Goal: Check status: Check status

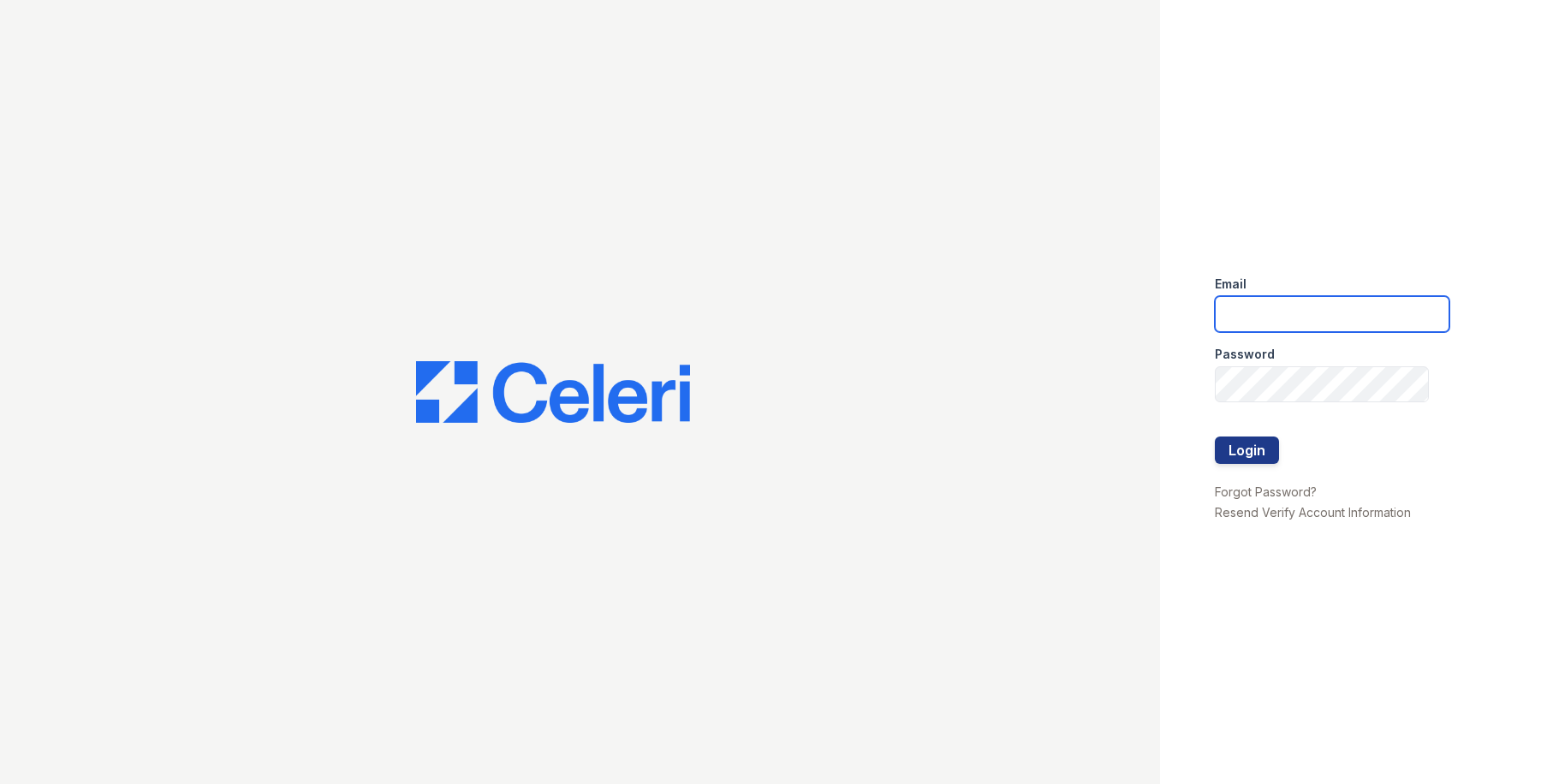
click at [1233, 322] on input "email" at bounding box center [1332, 314] width 235 height 36
type input "owilliams@trinity-pm.com"
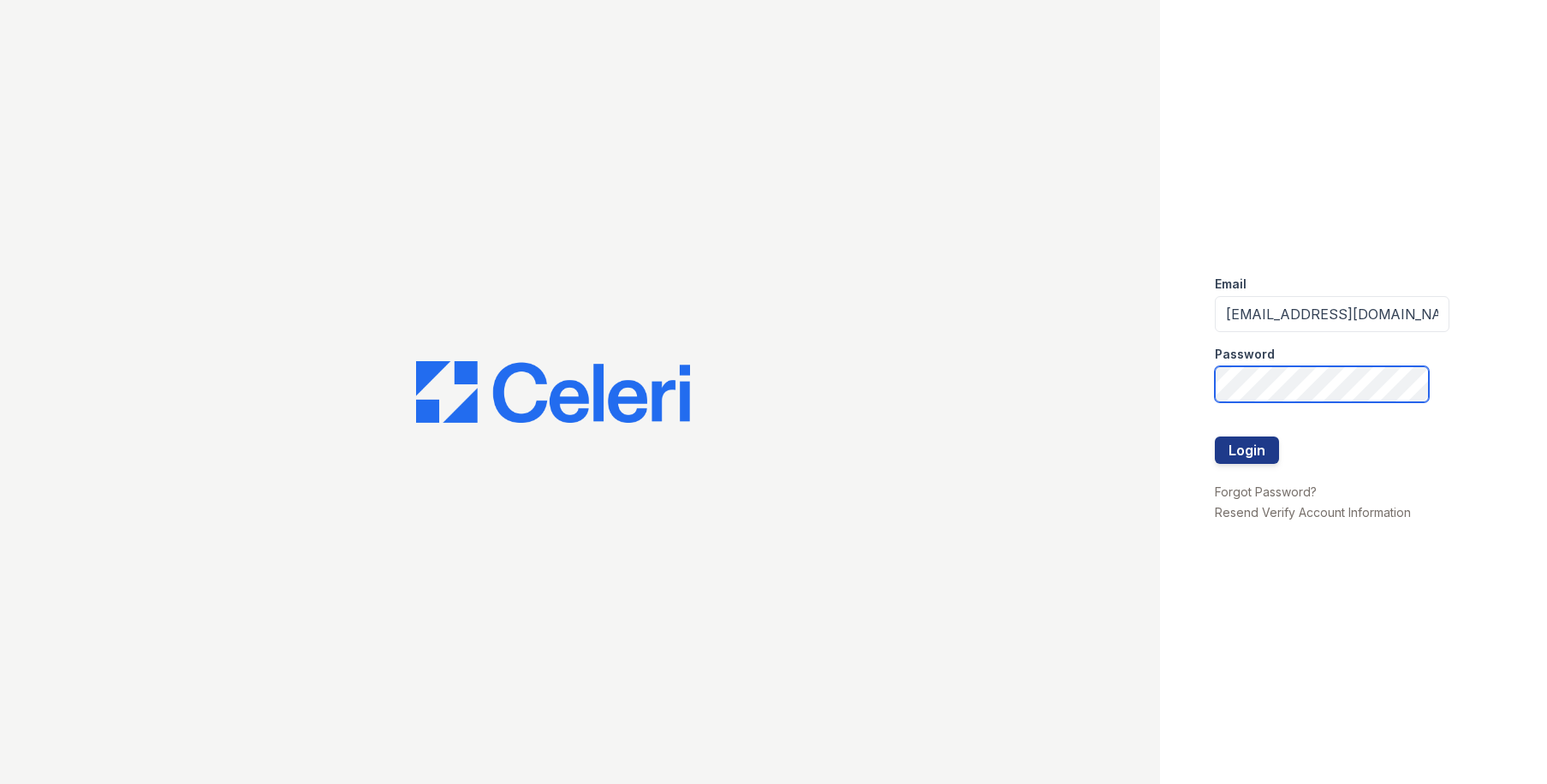
click at [1215, 436] on button "Login" at bounding box center [1247, 449] width 64 height 27
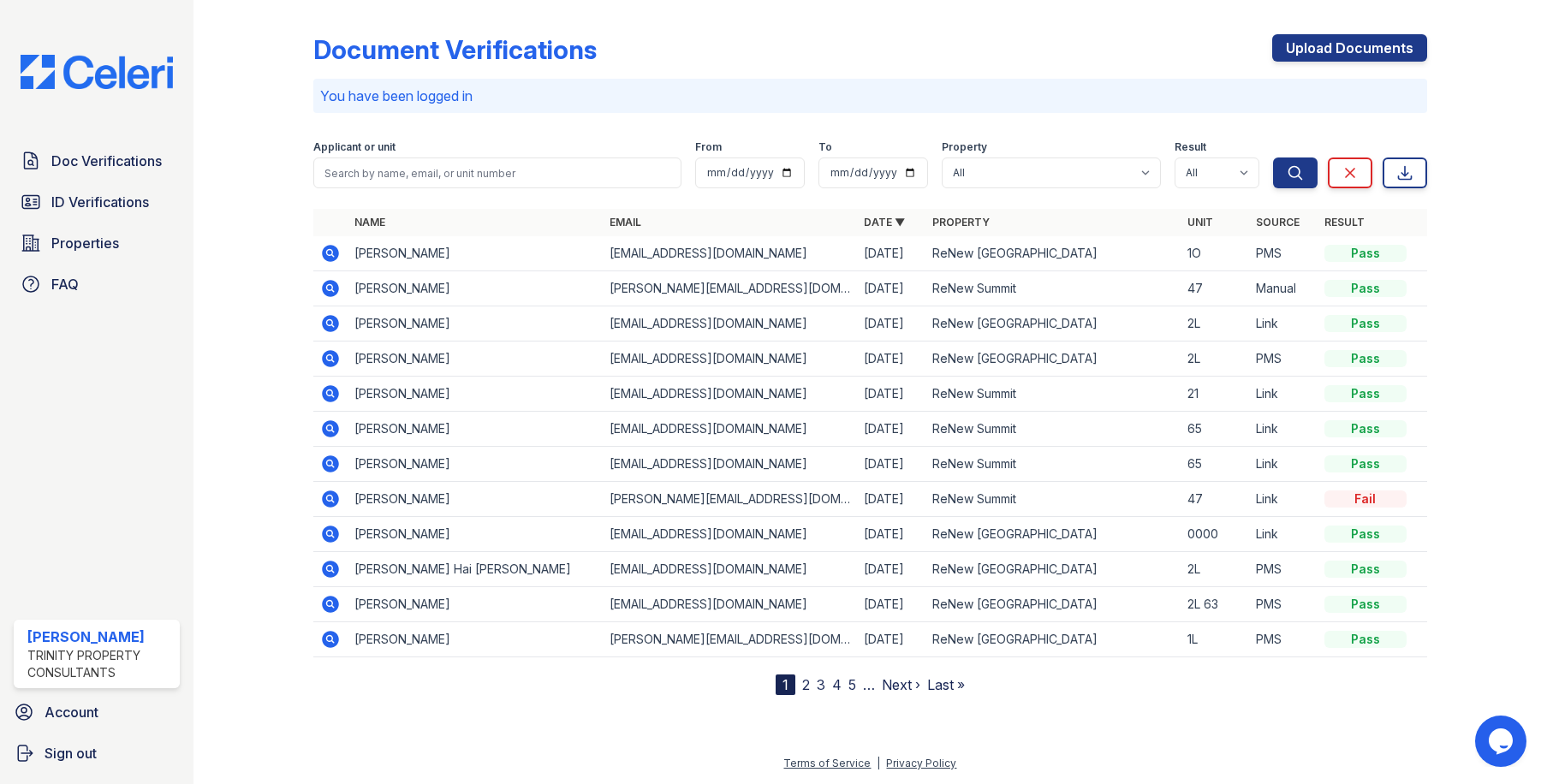
click at [327, 257] on icon at bounding box center [331, 253] width 17 height 17
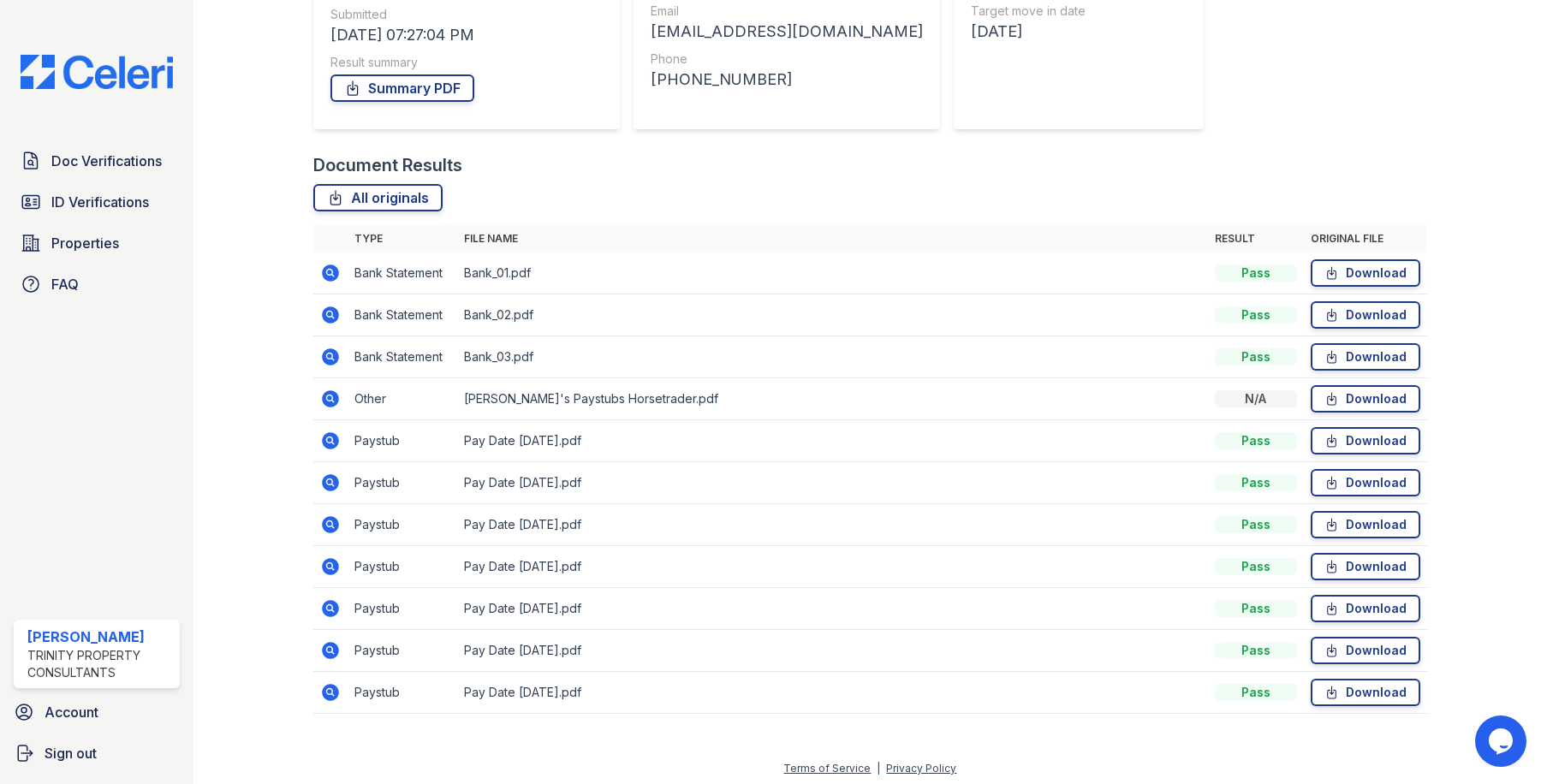
scroll to position [273, 0]
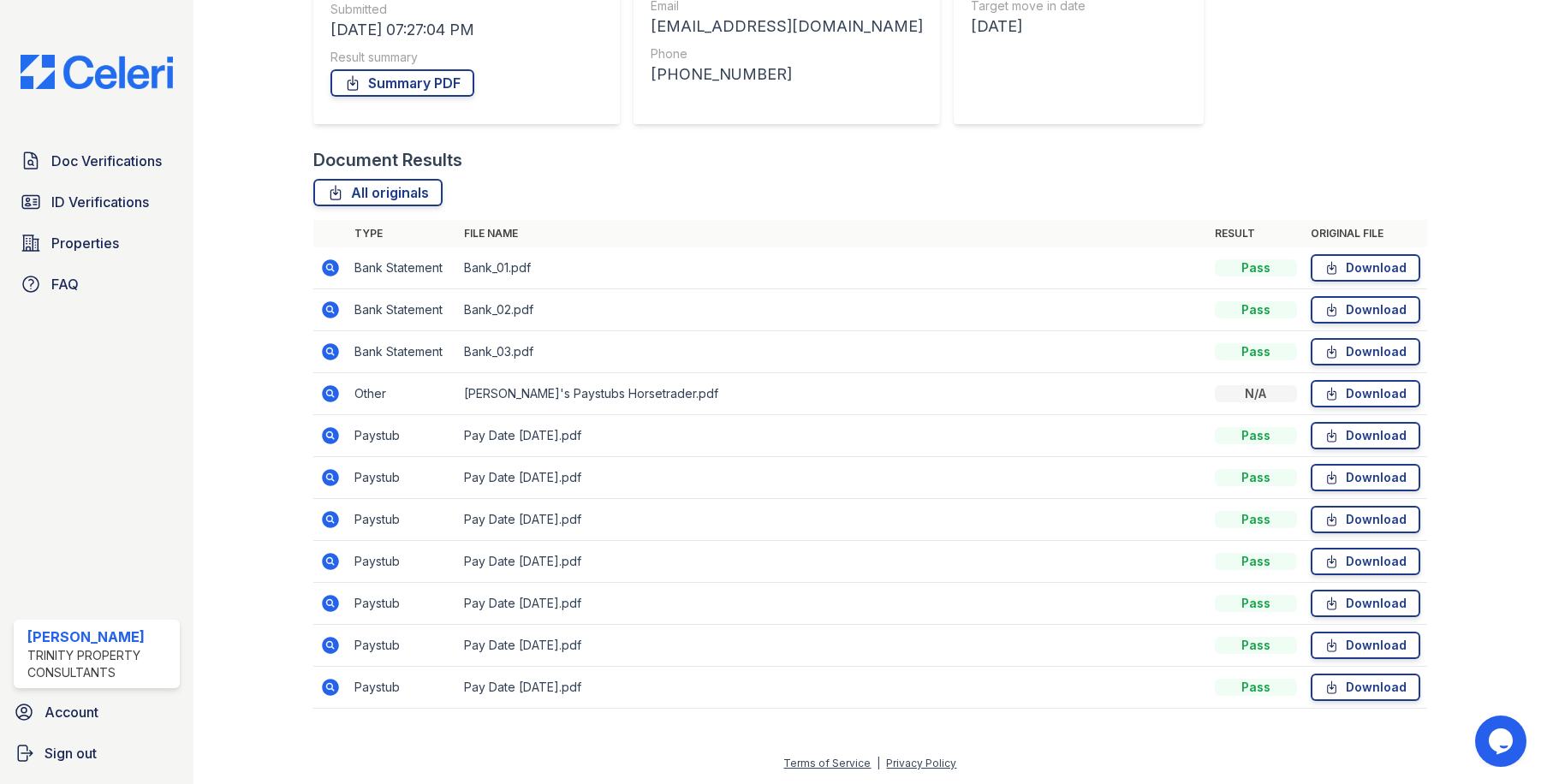
click at [329, 643] on icon at bounding box center [330, 644] width 5 height 5
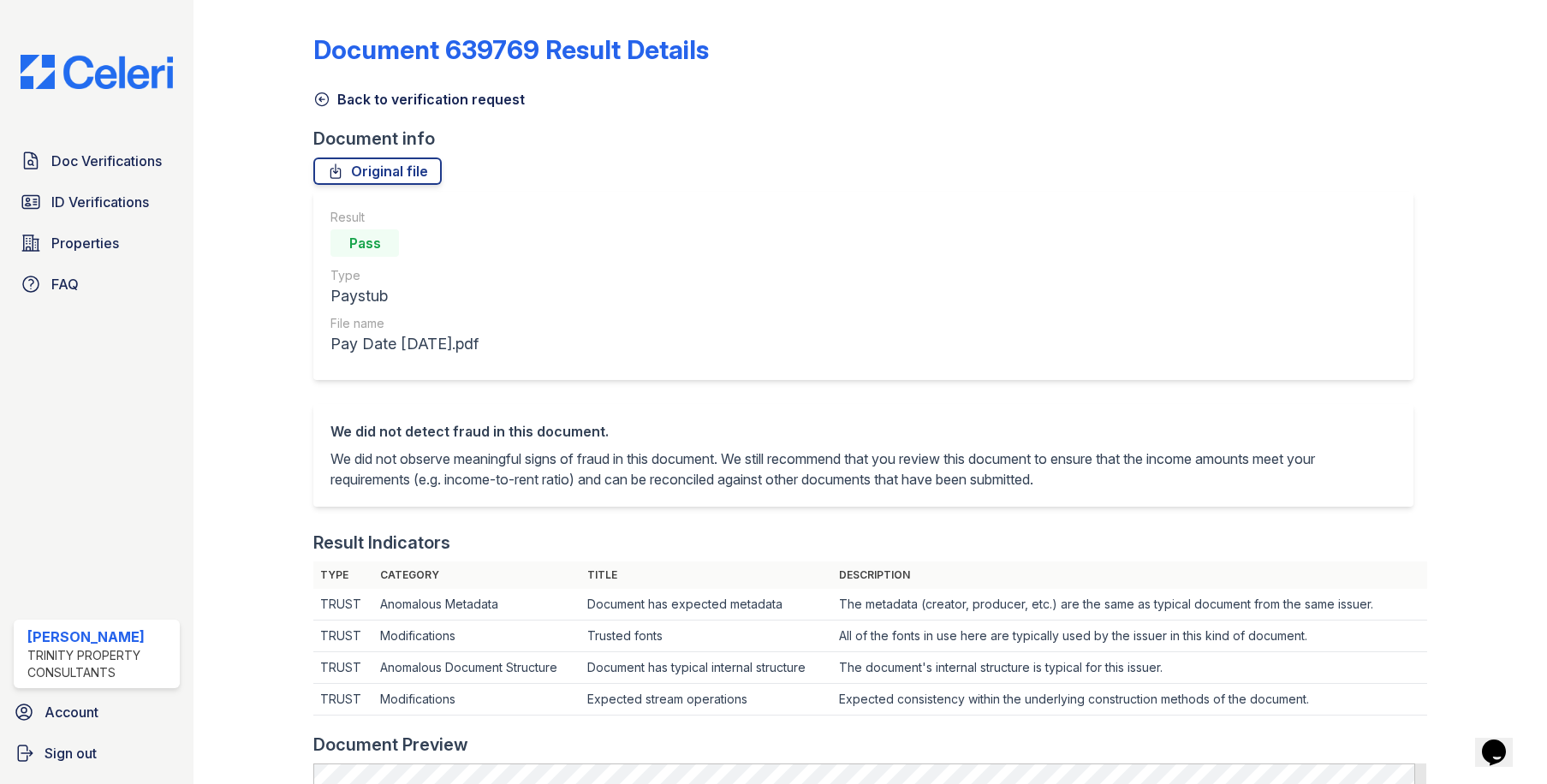
click at [322, 97] on icon at bounding box center [322, 99] width 17 height 17
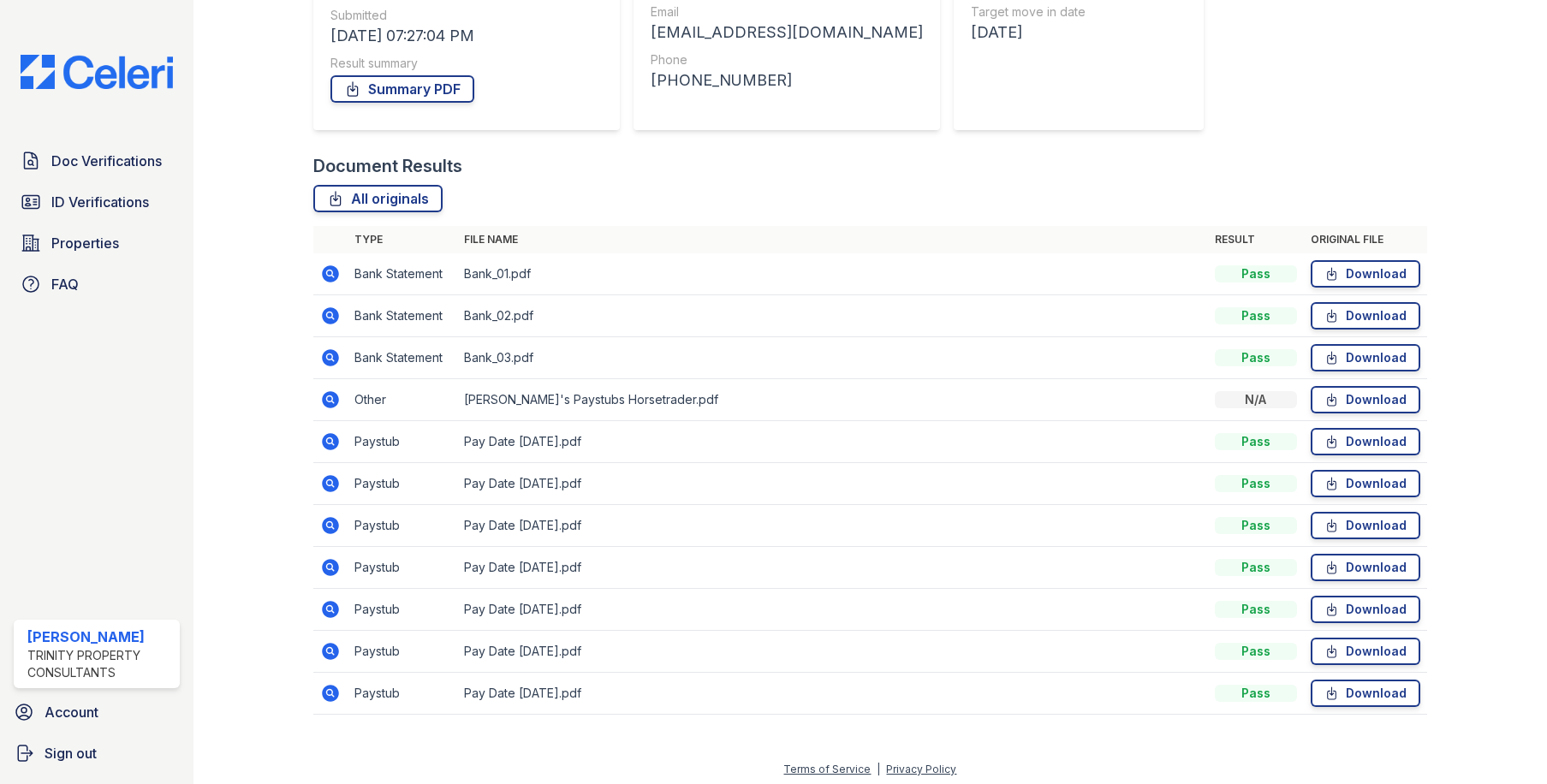
scroll to position [273, 0]
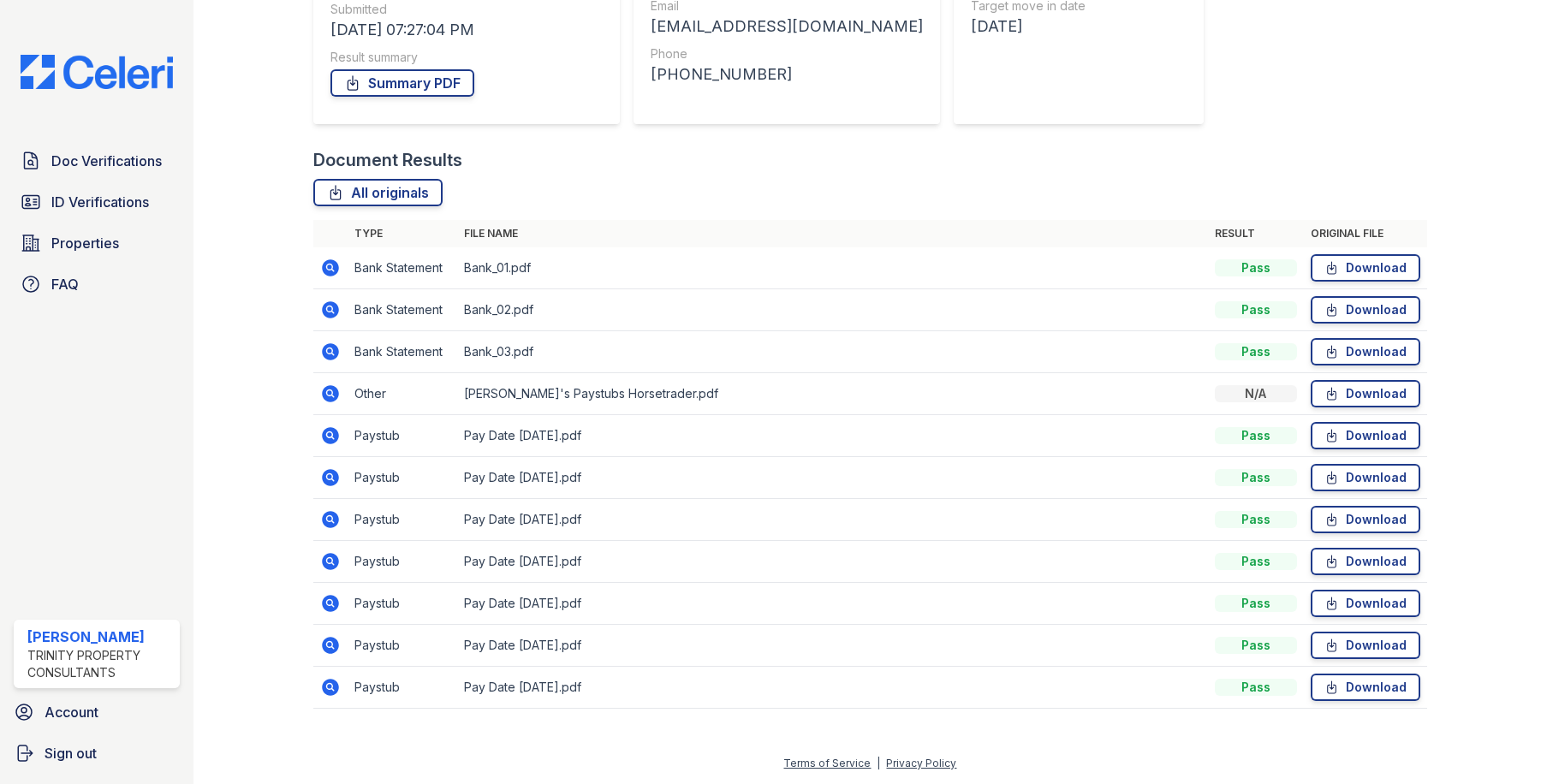
click at [332, 685] on icon at bounding box center [331, 687] width 17 height 17
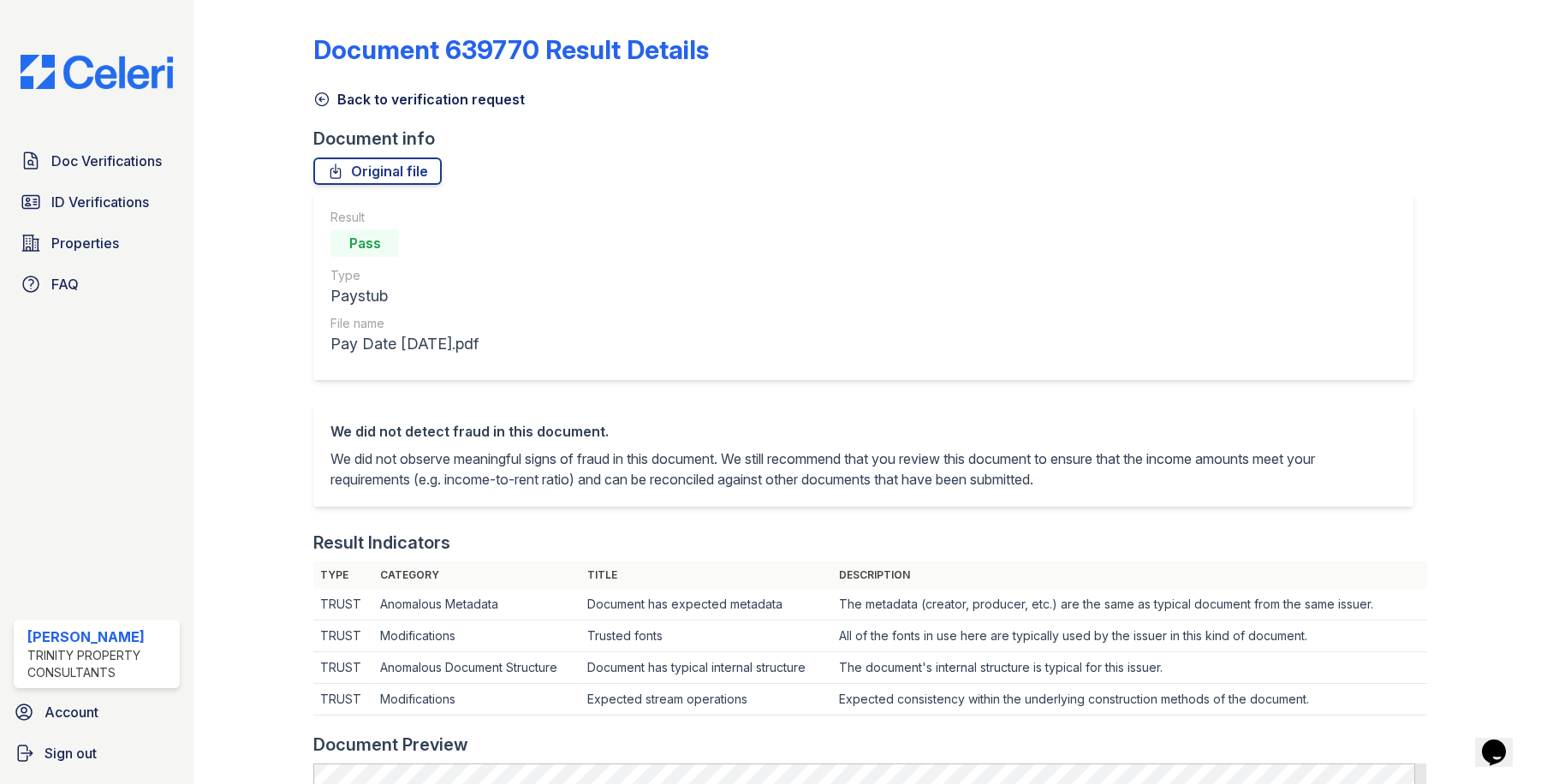
click at [316, 101] on icon at bounding box center [323, 99] width 13 height 13
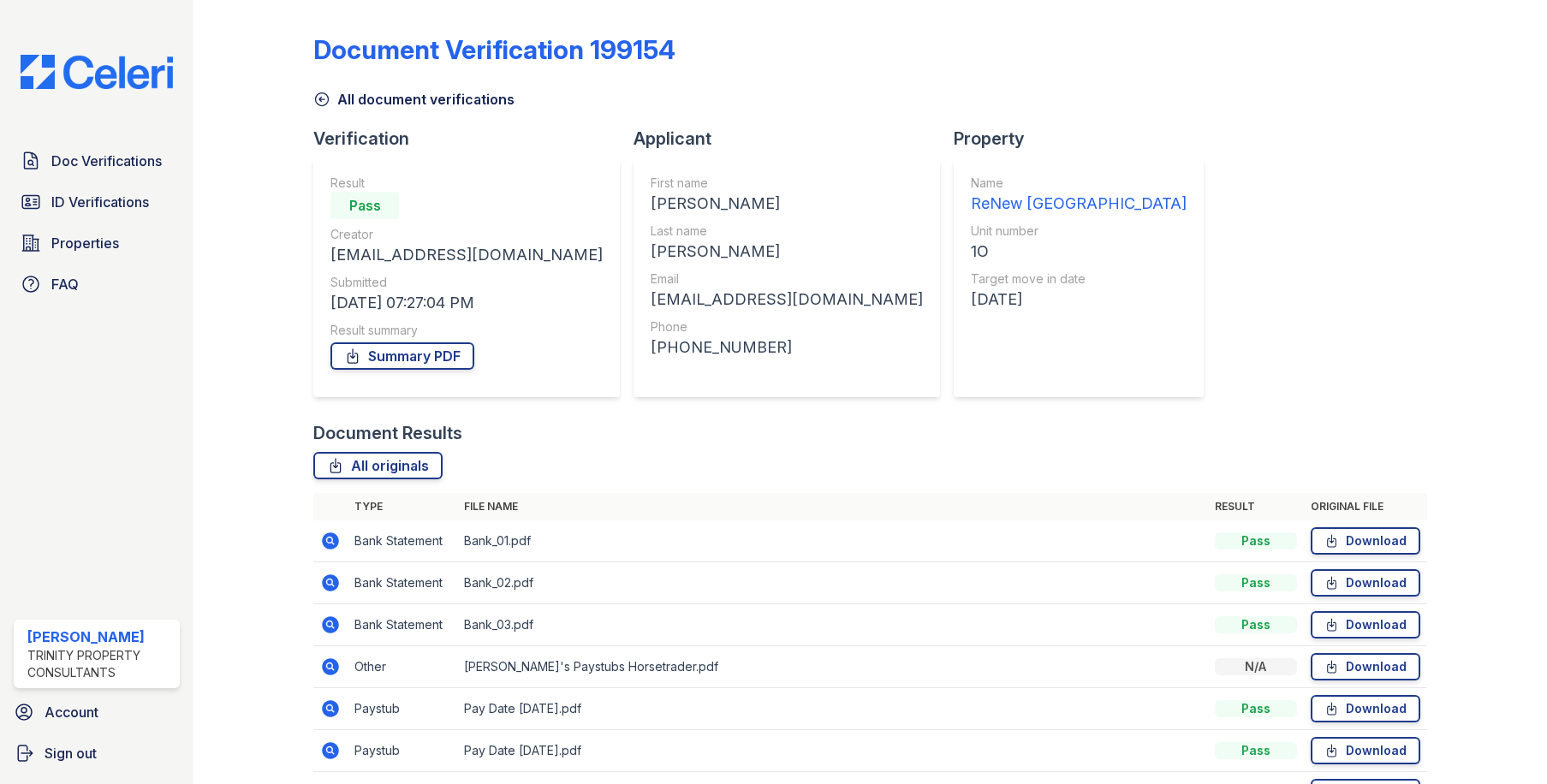
click at [319, 99] on icon at bounding box center [323, 99] width 13 height 13
